Goal: Check status: Check status

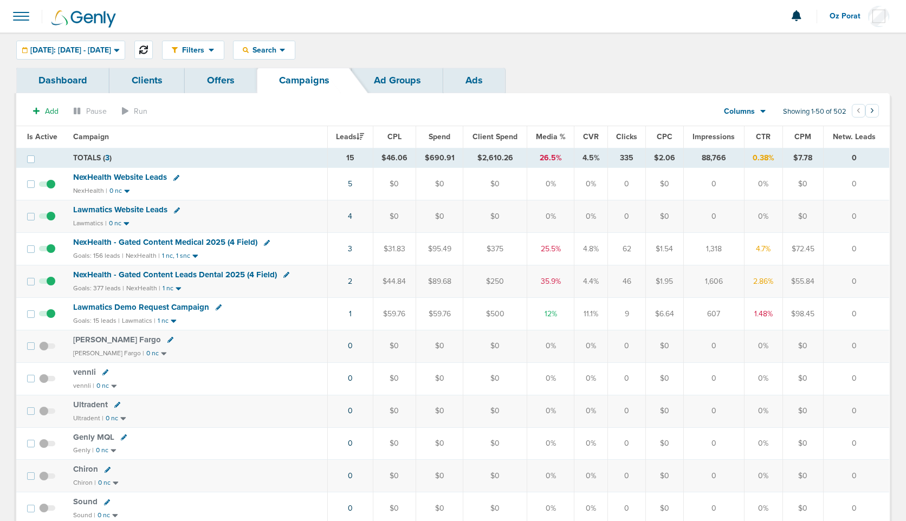
click at [153, 54] on button at bounding box center [143, 50] width 18 height 18
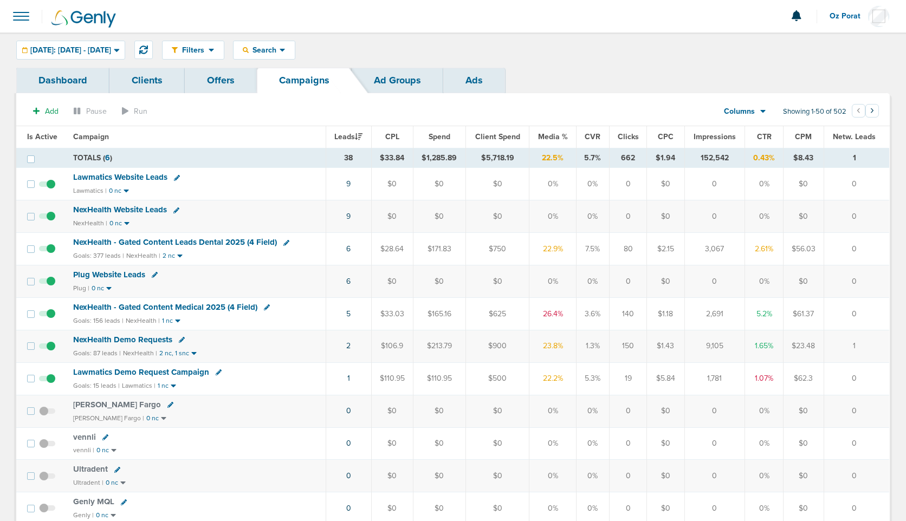
click at [143, 210] on span "NexHealth Website Leads" at bounding box center [120, 210] width 94 height 10
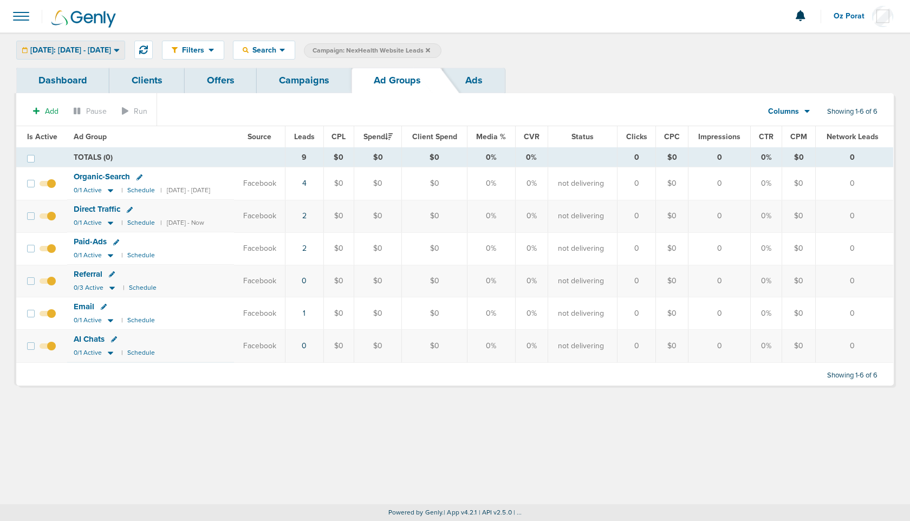
click at [106, 59] on div "[DATE]: [DATE] - [DATE]" at bounding box center [71, 50] width 108 height 18
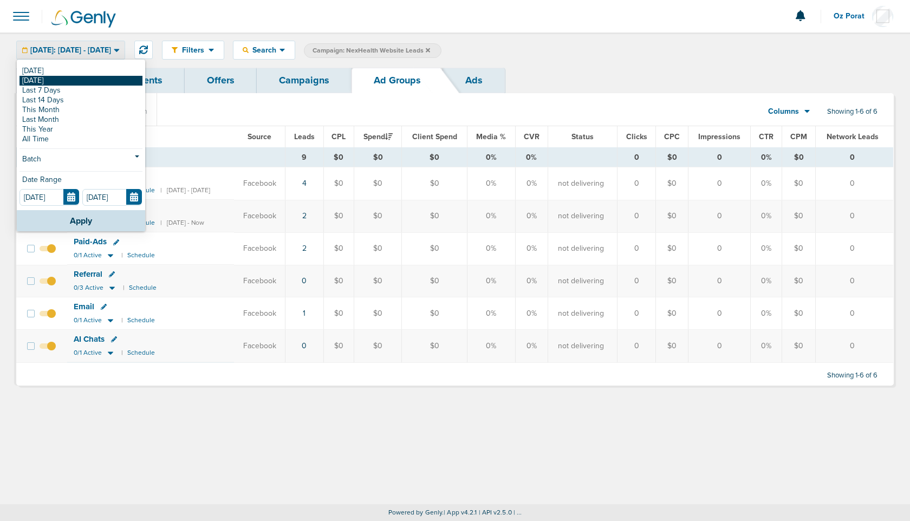
click at [99, 77] on link "[DATE]" at bounding box center [81, 81] width 123 height 10
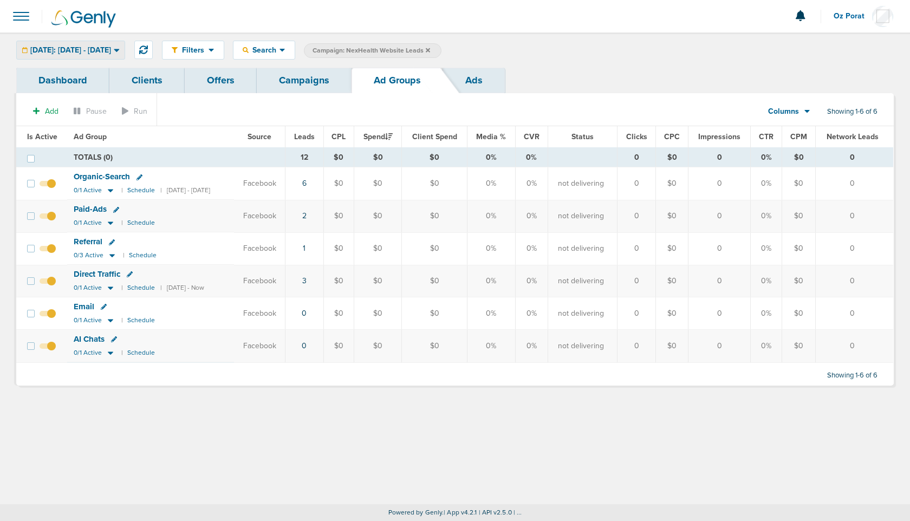
click at [86, 45] on div "[DATE]: [DATE] - [DATE]" at bounding box center [71, 50] width 108 height 18
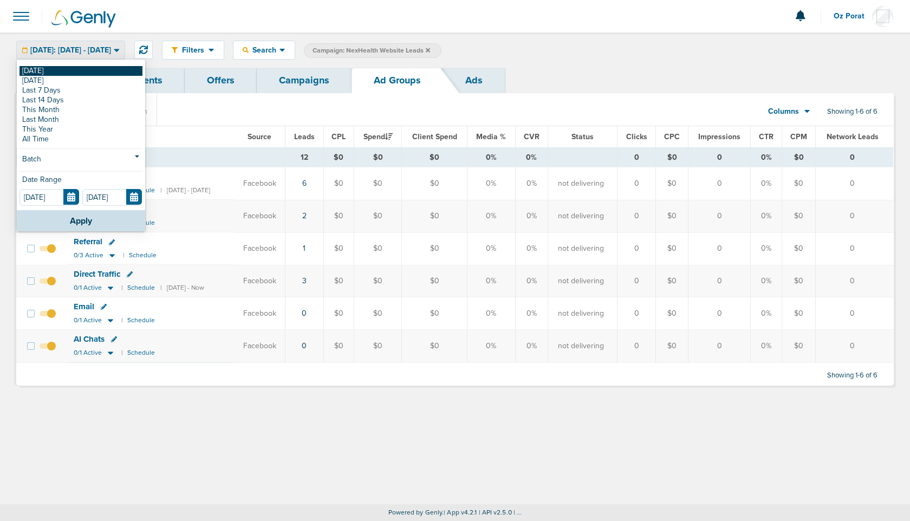
click at [67, 66] on link "[DATE]" at bounding box center [81, 71] width 123 height 10
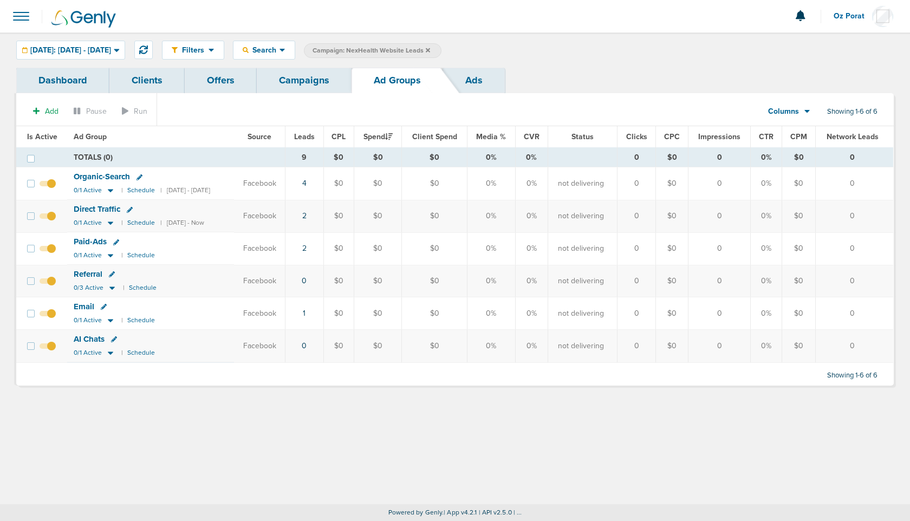
click at [311, 79] on link "Campaigns" at bounding box center [304, 80] width 95 height 25
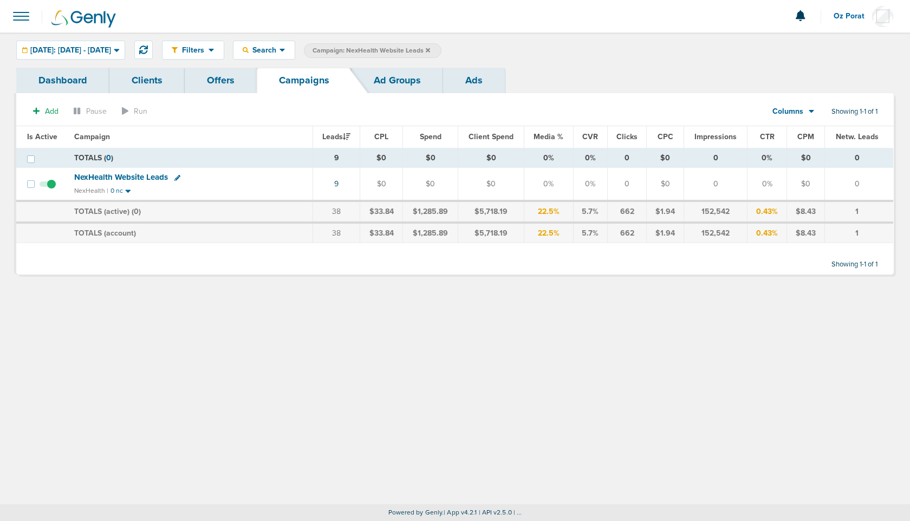
click at [430, 51] on icon at bounding box center [428, 50] width 4 height 7
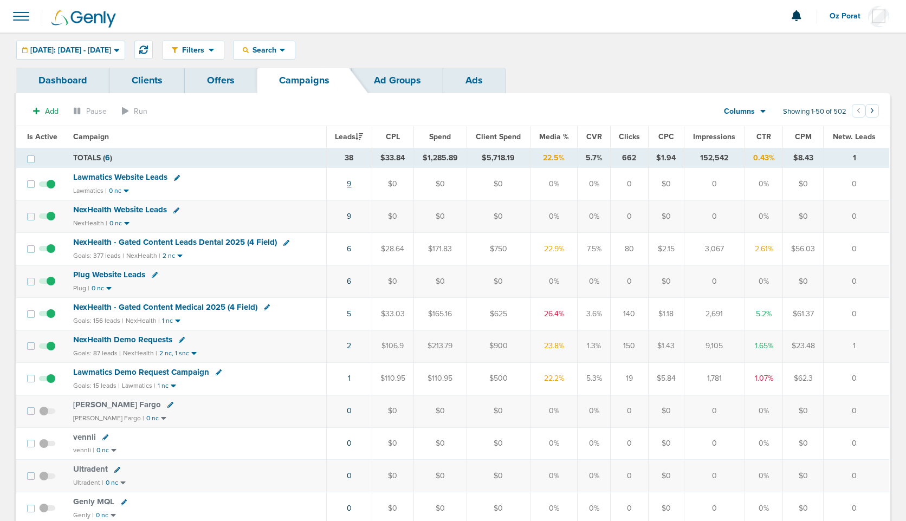
click at [351, 185] on link "9" at bounding box center [349, 183] width 4 height 9
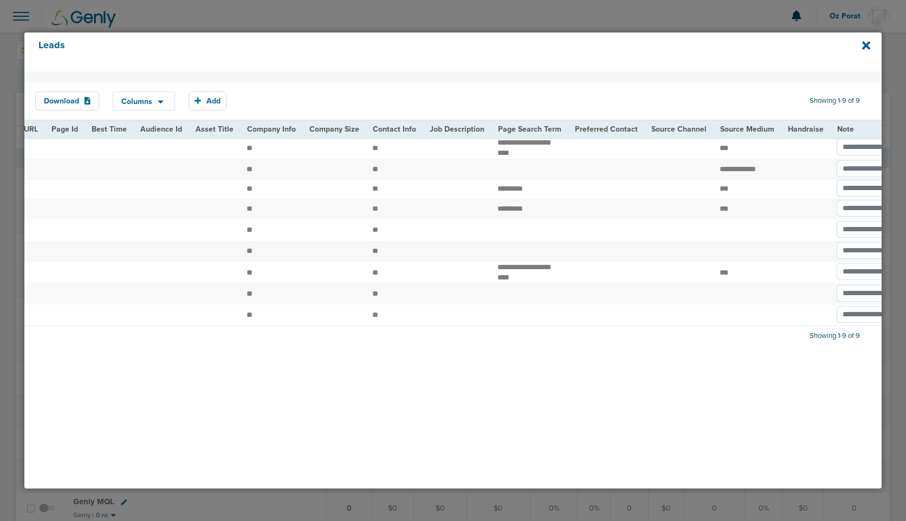
scroll to position [0, 1243]
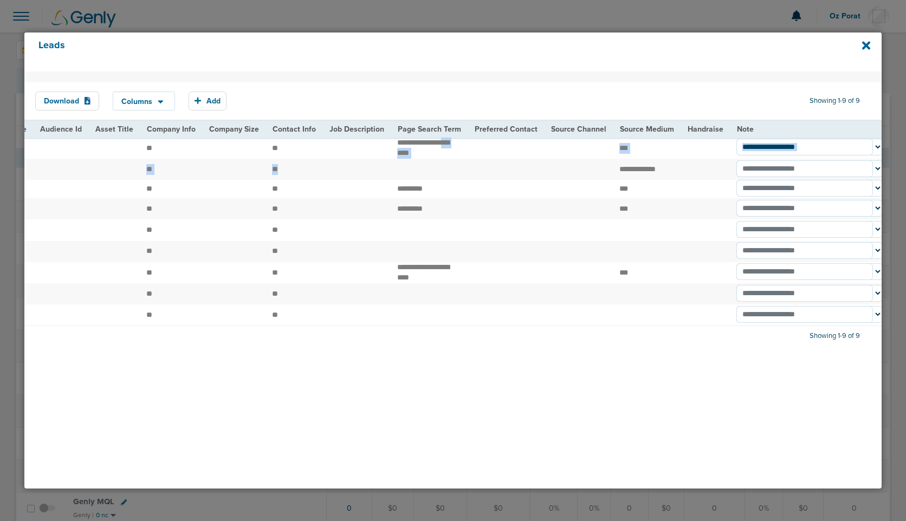
drag, startPoint x: 390, startPoint y: 148, endPoint x: 432, endPoint y: 160, distance: 44.6
click at [424, 154] on td "**********" at bounding box center [429, 148] width 77 height 21
drag, startPoint x: 424, startPoint y: 154, endPoint x: 379, endPoint y: 148, distance: 45.3
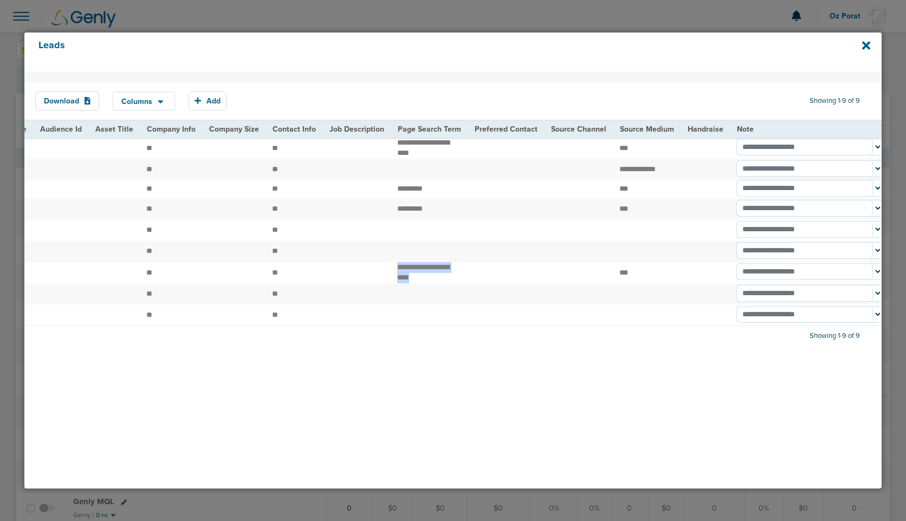
drag, startPoint x: 389, startPoint y: 274, endPoint x: 425, endPoint y: 286, distance: 38.6
click at [425, 283] on td "**********" at bounding box center [429, 272] width 77 height 21
